Goal: Task Accomplishment & Management: Manage account settings

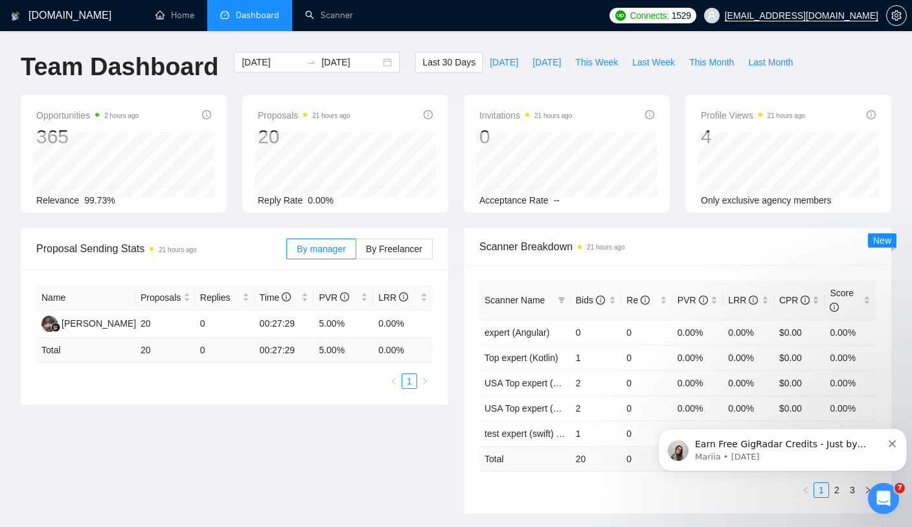
click at [231, 29] on li "Dashboard" at bounding box center [249, 15] width 85 height 31
click at [238, 26] on li "Dashboard" at bounding box center [249, 15] width 85 height 31
click at [166, 21] on link "Home" at bounding box center [175, 15] width 39 height 11
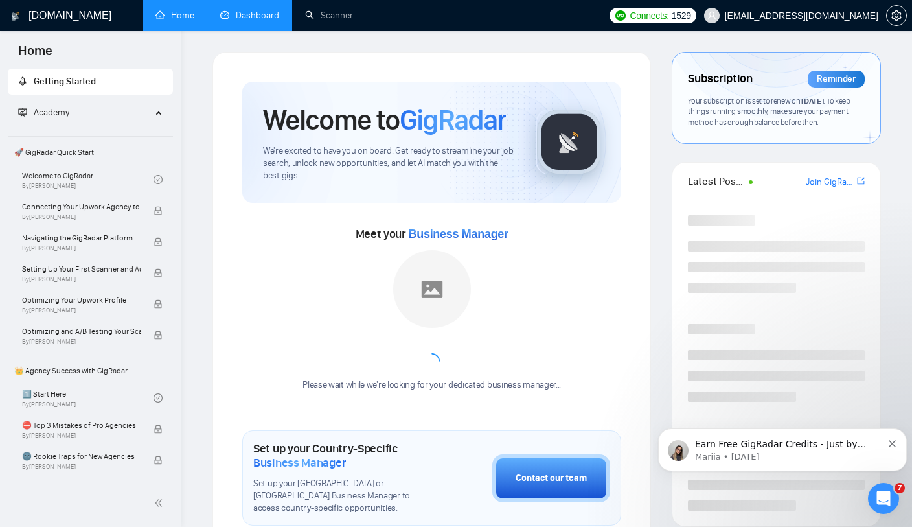
click at [227, 16] on link "Dashboard" at bounding box center [249, 15] width 59 height 11
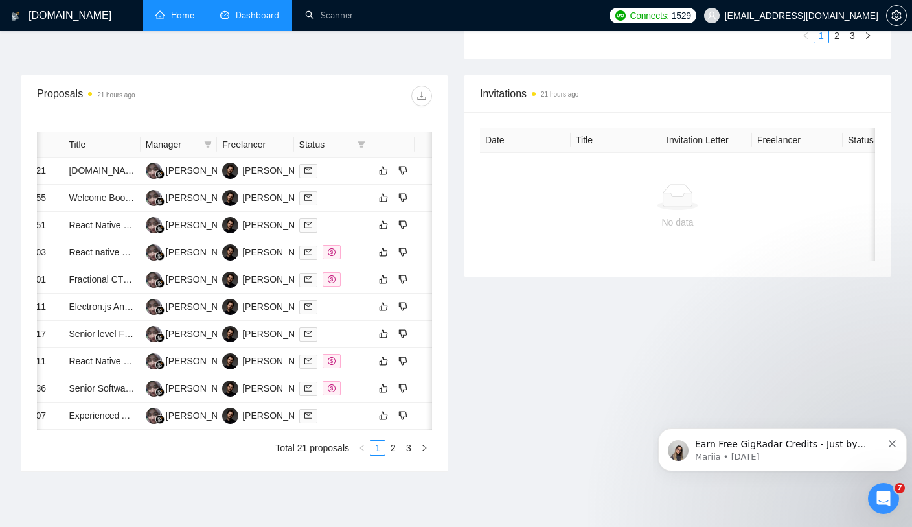
scroll to position [0, 51]
click at [329, 256] on icon "dollar" at bounding box center [331, 252] width 8 height 8
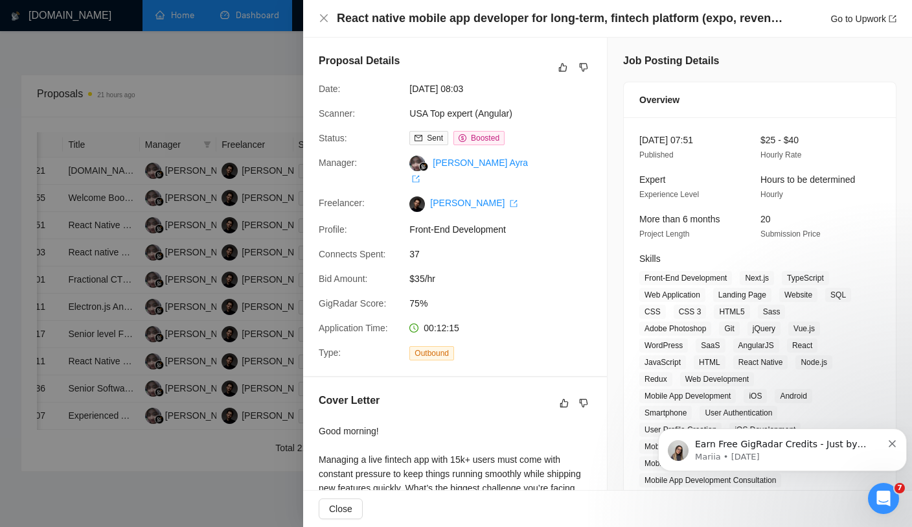
click at [117, 185] on div at bounding box center [456, 263] width 912 height 527
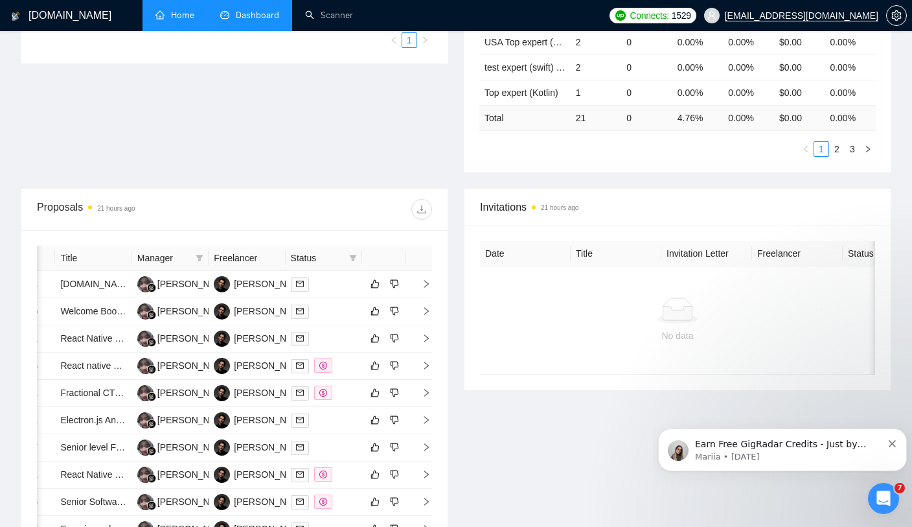
scroll to position [0, 0]
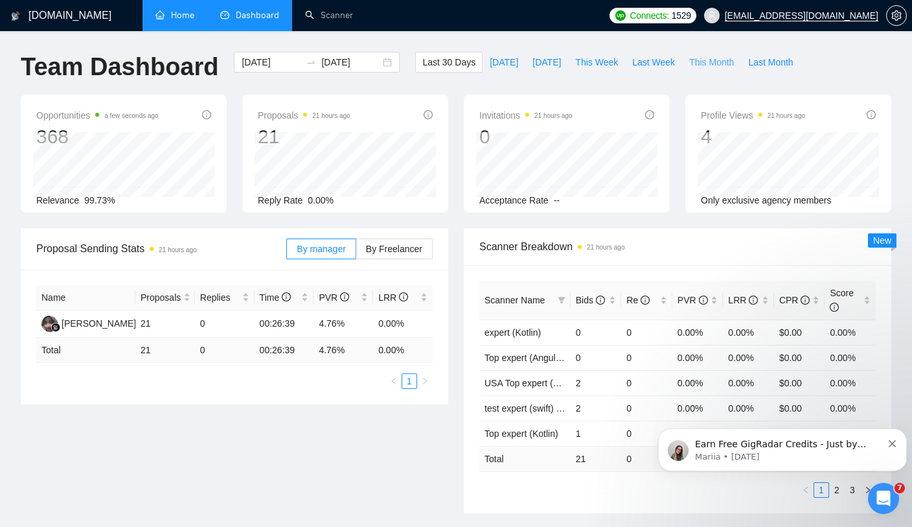
click at [724, 65] on span "This Month" at bounding box center [711, 62] width 45 height 14
type input "[DATE]"
